Goal: Task Accomplishment & Management: Manage account settings

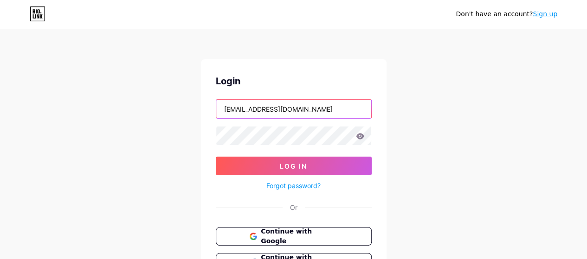
drag, startPoint x: 336, startPoint y: 108, endPoint x: 195, endPoint y: 110, distance: 140.5
click at [195, 110] on div "Don't have an account? Sign up Login [EMAIL_ADDRESS][DOMAIN_NAME] Log In Forgot…" at bounding box center [293, 171] width 587 height 342
type input "[EMAIL_ADDRESS][DOMAIN_NAME]"
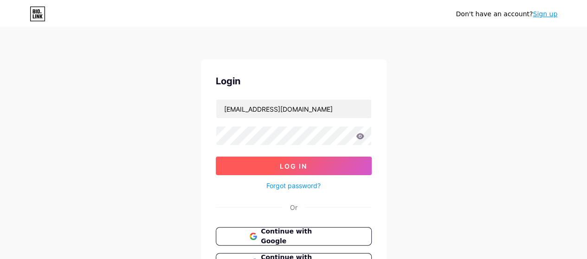
click at [261, 161] on button "Log In" at bounding box center [294, 166] width 156 height 19
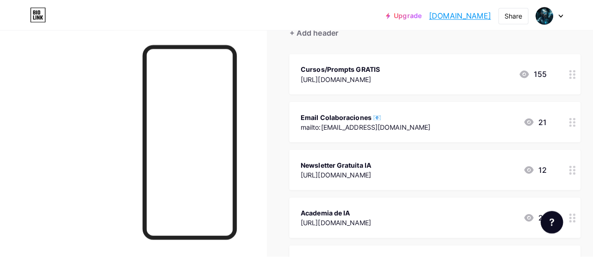
scroll to position [98, 0]
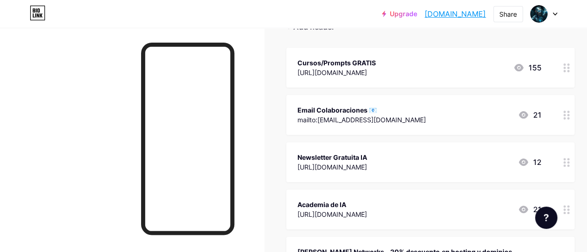
click at [569, 164] on icon at bounding box center [566, 162] width 6 height 9
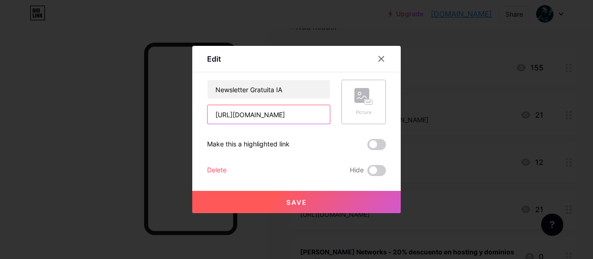
scroll to position [0, 2]
drag, startPoint x: 290, startPoint y: 115, endPoint x: 347, endPoint y: 115, distance: 57.0
click at [347, 115] on div "Newsletter Gratuita IA [URL][DOMAIN_NAME] Picture" at bounding box center [296, 102] width 179 height 45
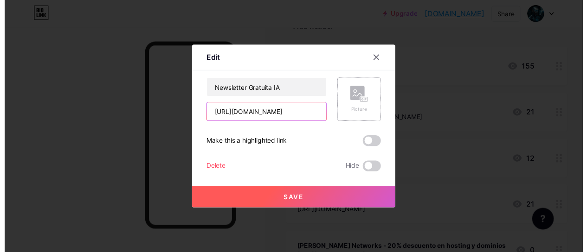
scroll to position [0, 0]
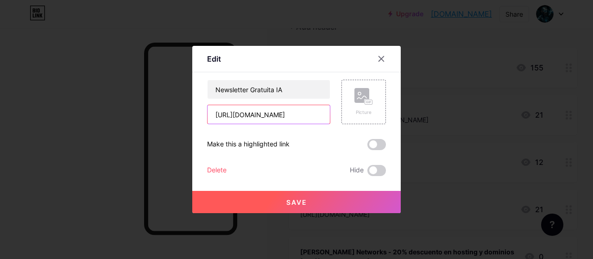
type input "[URL][DOMAIN_NAME]"
click at [315, 158] on div "Newsletter Gratuita IA [URL][DOMAIN_NAME] Picture Make this a highlighted link …" at bounding box center [296, 128] width 179 height 96
click at [301, 203] on span "Save" at bounding box center [297, 202] width 21 height 8
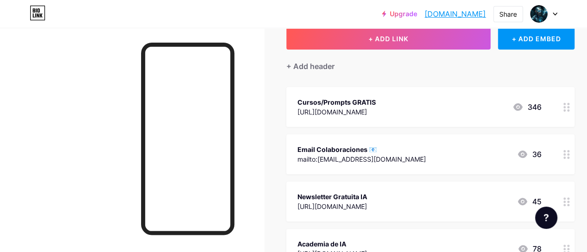
scroll to position [60, 0]
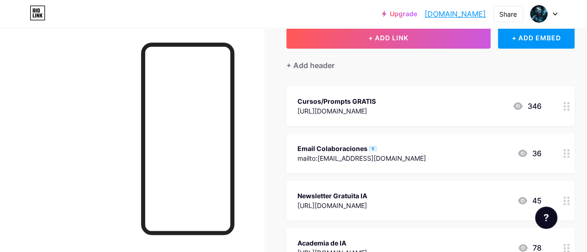
click at [340, 112] on div "[URL][DOMAIN_NAME]" at bounding box center [336, 111] width 78 height 10
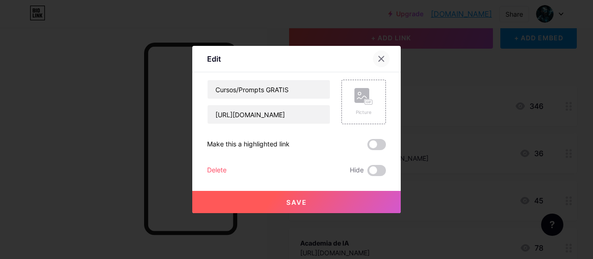
click at [379, 59] on icon at bounding box center [381, 58] width 7 height 7
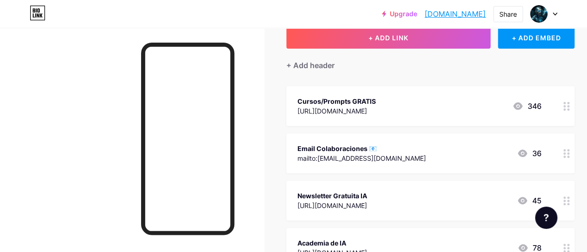
click at [554, 13] on icon at bounding box center [554, 14] width 5 height 3
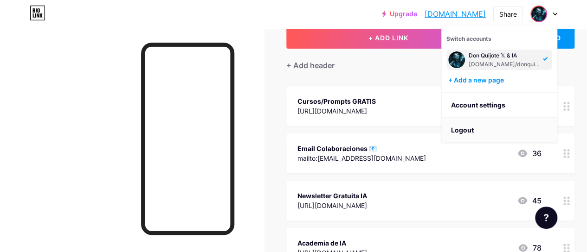
click at [473, 129] on li "Logout" at bounding box center [498, 130] width 115 height 25
